Goal: Information Seeking & Learning: Learn about a topic

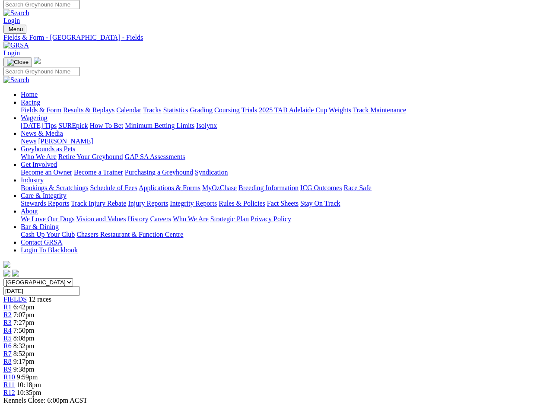
scroll to position [6, 0]
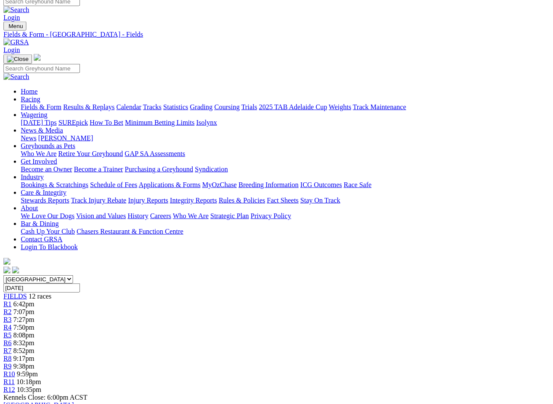
click at [29, 38] on img at bounding box center [15, 42] width 25 height 8
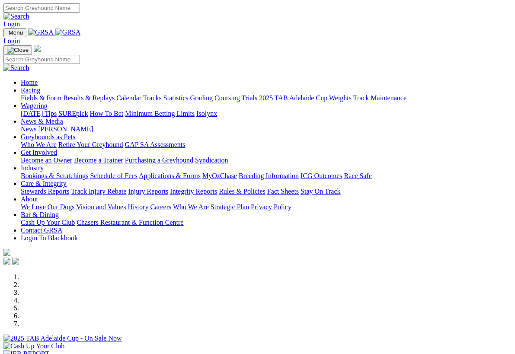
scroll to position [189, 0]
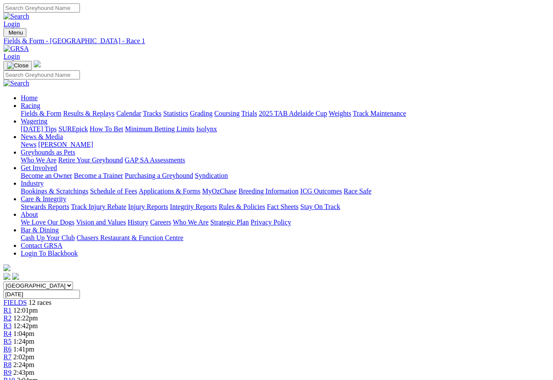
scroll to position [18, 0]
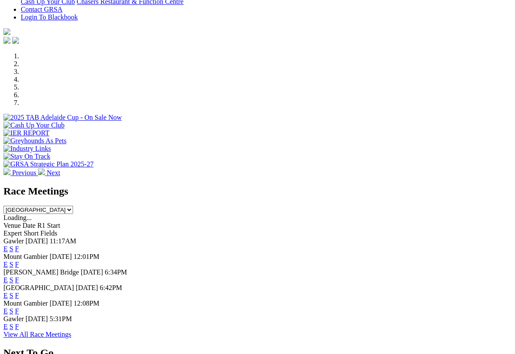
scroll to position [221, 0]
click at [19, 323] on link "F" at bounding box center [17, 326] width 4 height 7
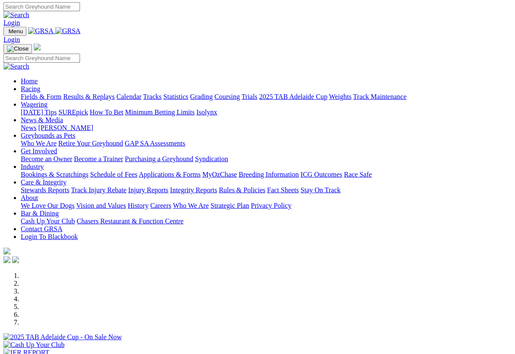
scroll to position [1, 0]
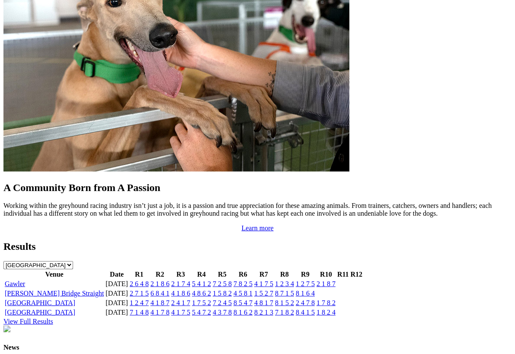
scroll to position [750, 0]
click at [22, 280] on link "Gawler" at bounding box center [15, 283] width 20 height 7
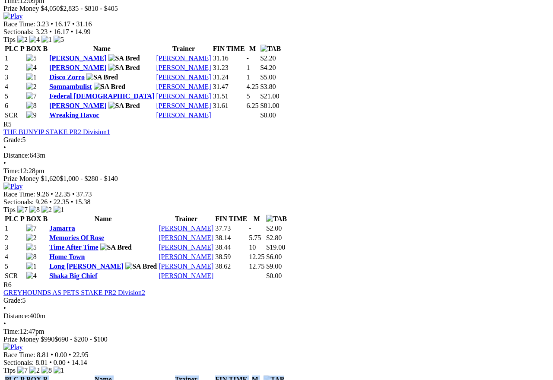
scroll to position [937, 0]
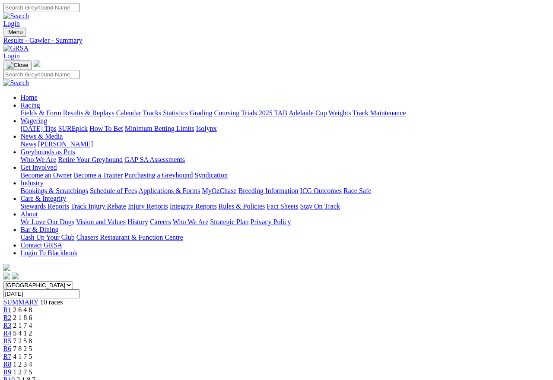
scroll to position [0, 1]
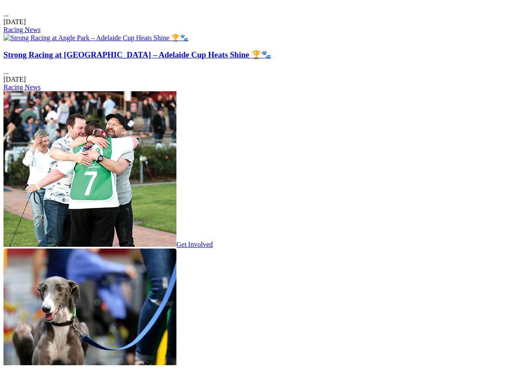
scroll to position [1235, 0]
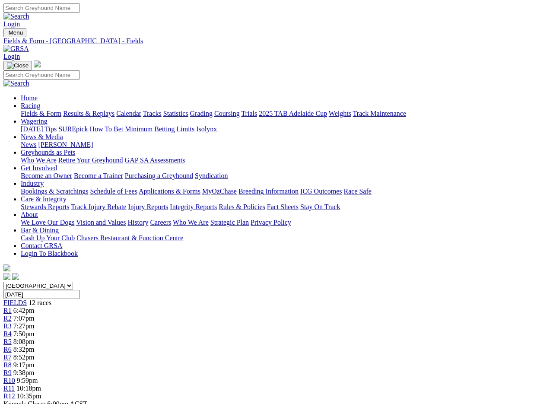
click at [29, 45] on img at bounding box center [15, 49] width 25 height 8
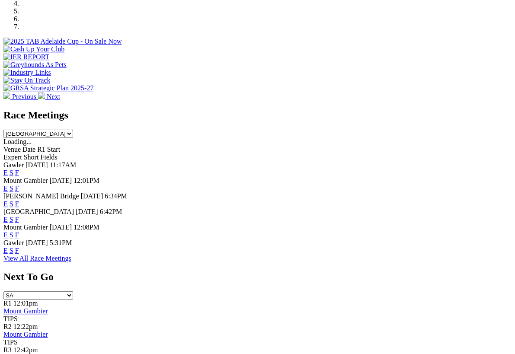
scroll to position [297, 0]
click at [19, 231] on link "F" at bounding box center [17, 234] width 4 height 7
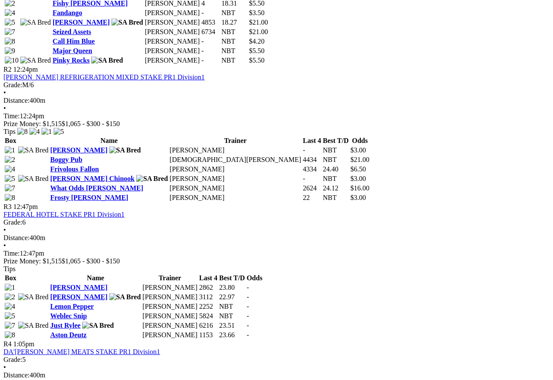
scroll to position [545, 0]
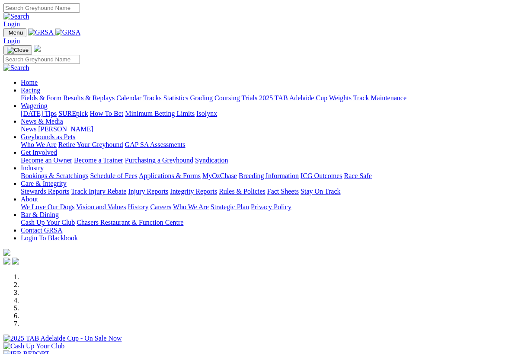
scroll to position [175, 0]
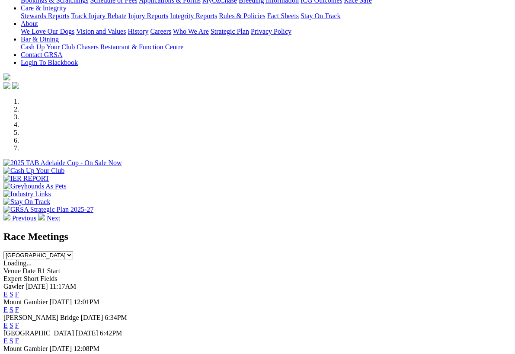
click at [19, 306] on link "F" at bounding box center [17, 309] width 4 height 7
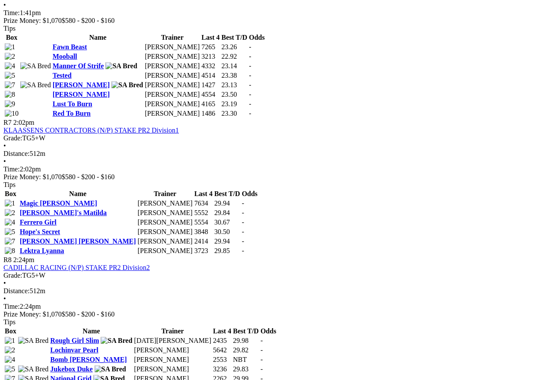
scroll to position [1273, 0]
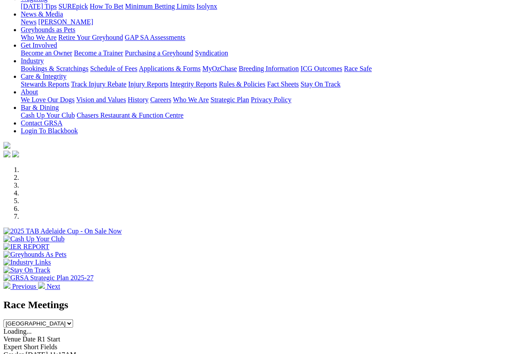
scroll to position [95, 0]
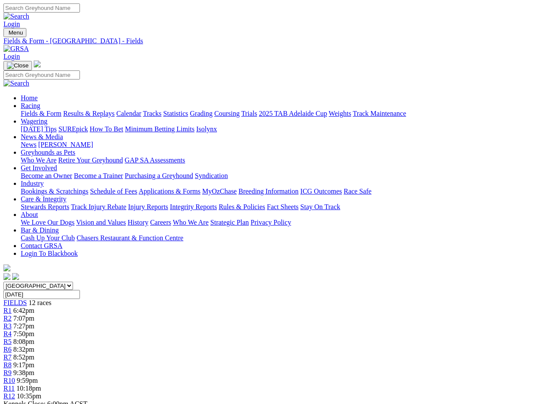
scroll to position [1, 0]
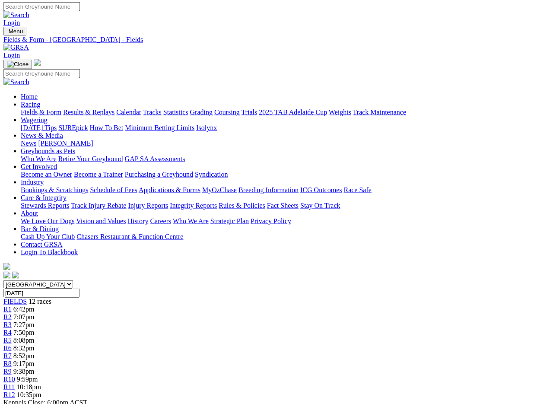
click at [29, 44] on img at bounding box center [15, 48] width 25 height 8
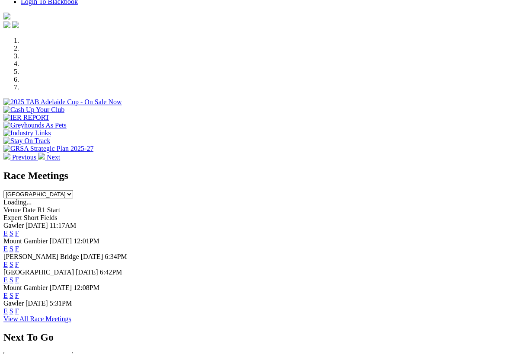
scroll to position [236, 0]
click at [19, 261] on link "F" at bounding box center [17, 264] width 4 height 7
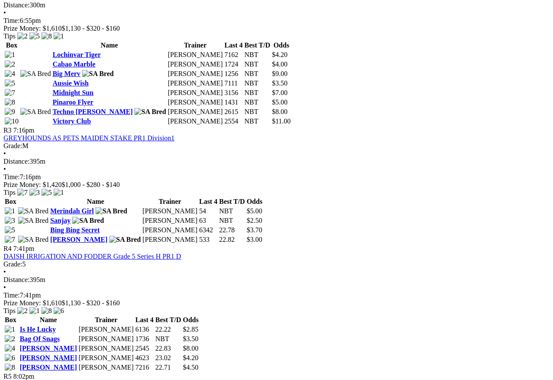
scroll to position [618, 0]
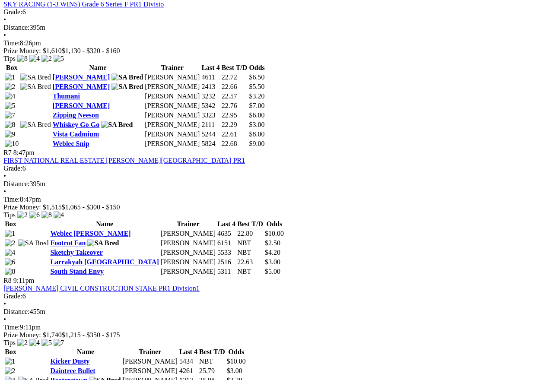
scroll to position [1125, 3]
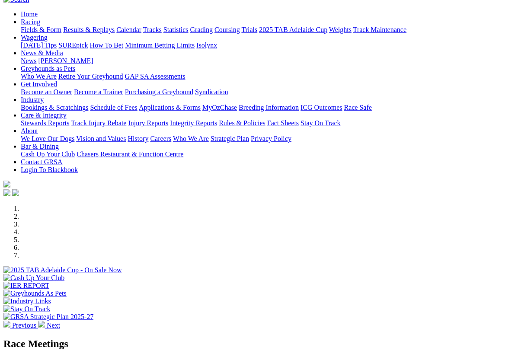
scroll to position [69, 0]
